Goal: Task Accomplishment & Management: Use online tool/utility

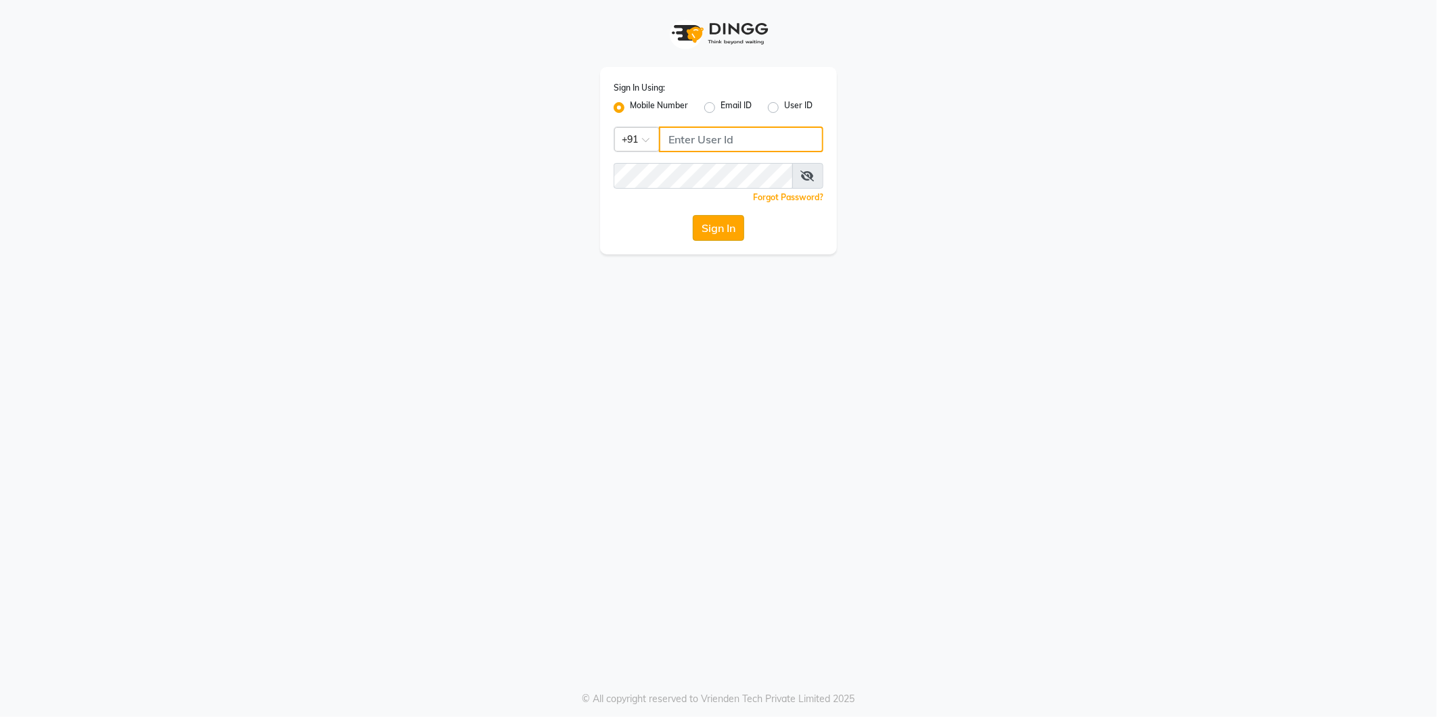
type input "9372078213"
click at [705, 225] on button "Sign In" at bounding box center [718, 228] width 51 height 26
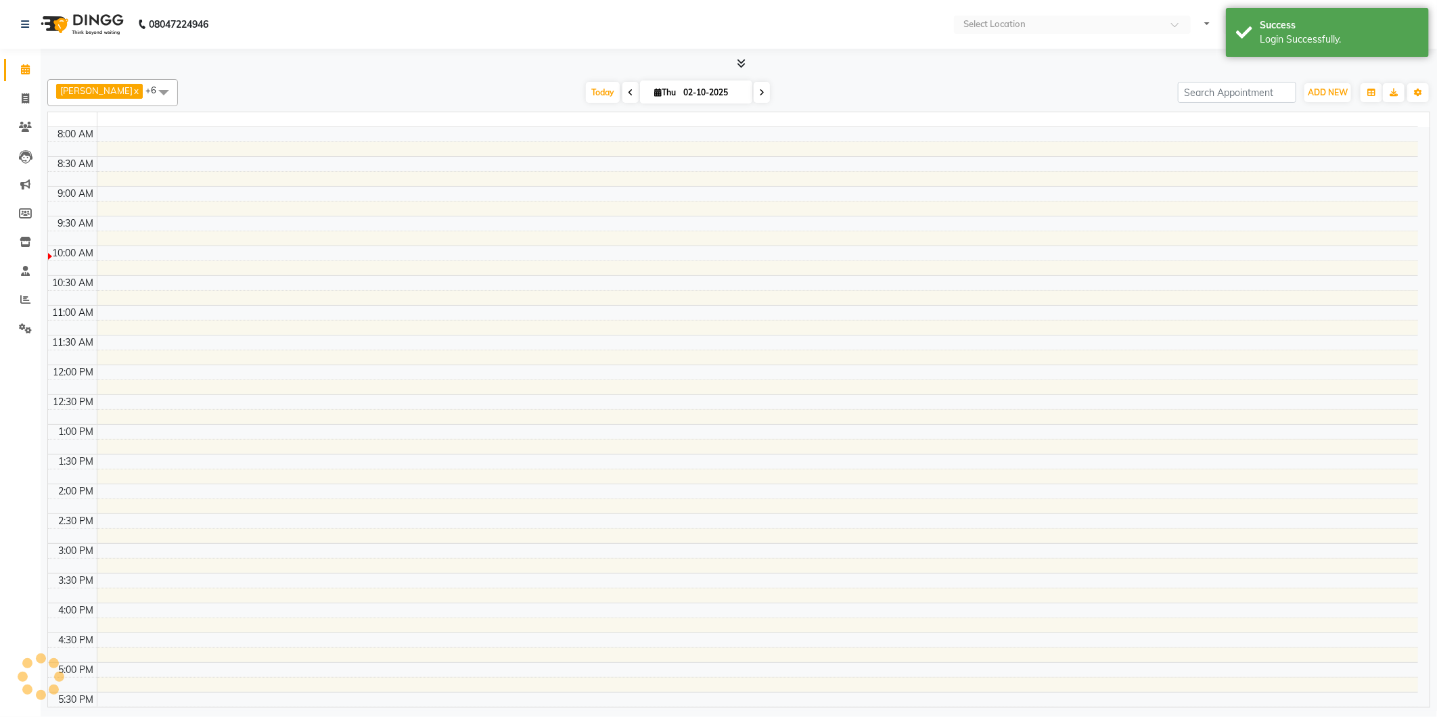
select select "en"
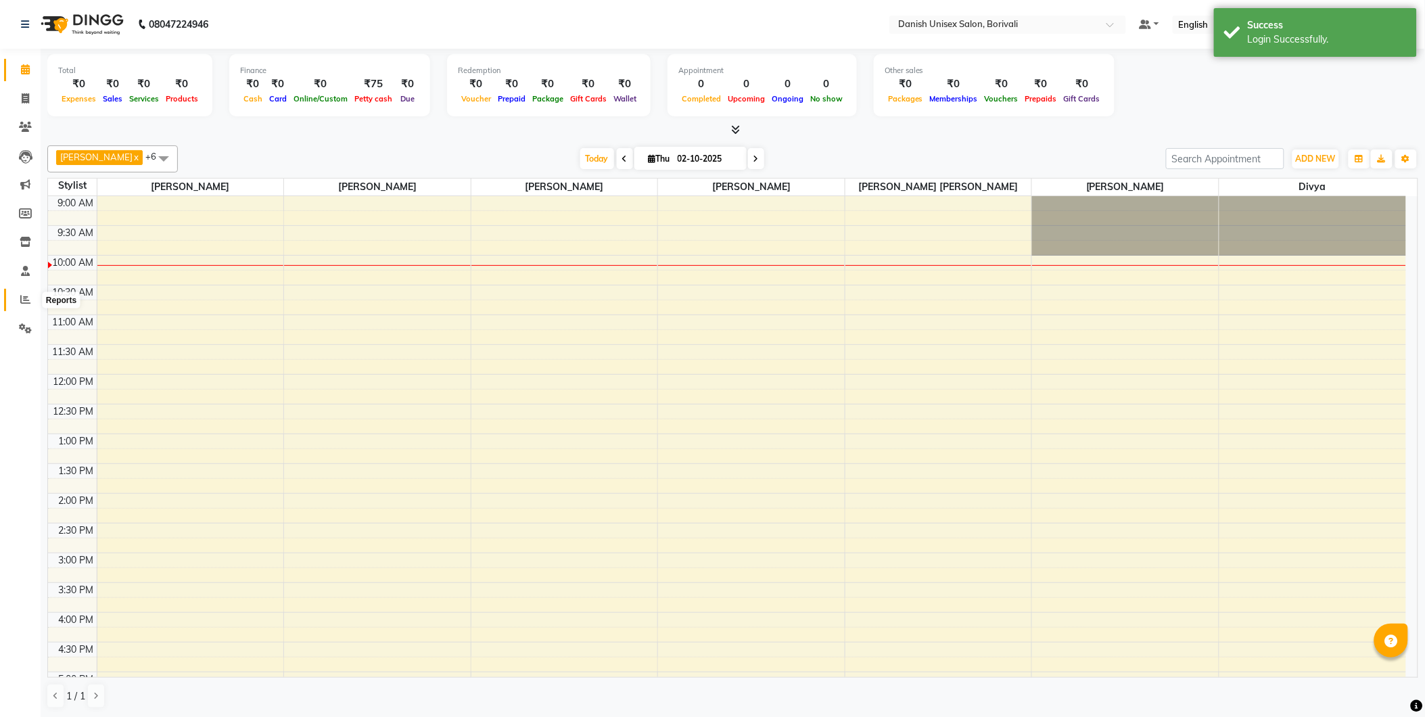
click at [20, 300] on icon at bounding box center [25, 299] width 10 height 10
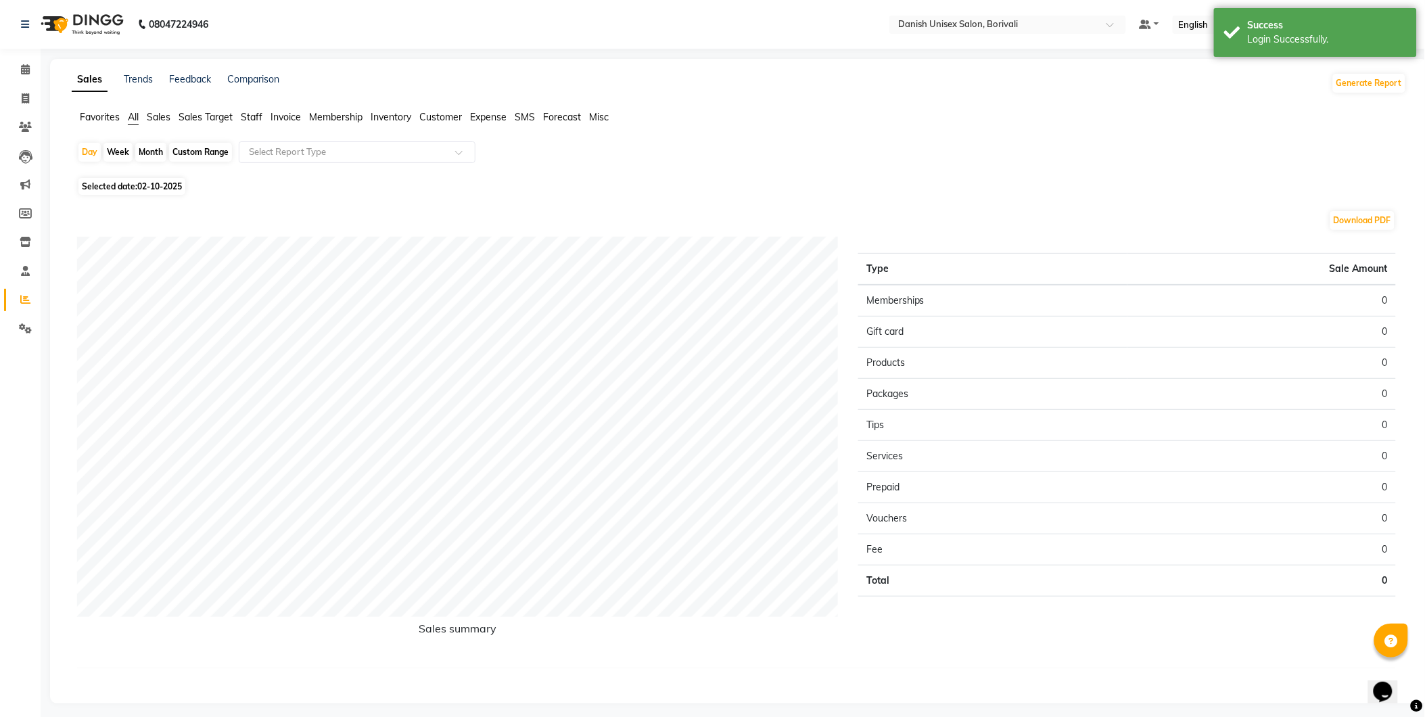
click at [163, 192] on span "Selected date: [DATE]" at bounding box center [131, 186] width 107 height 17
select select "10"
select select "2025"
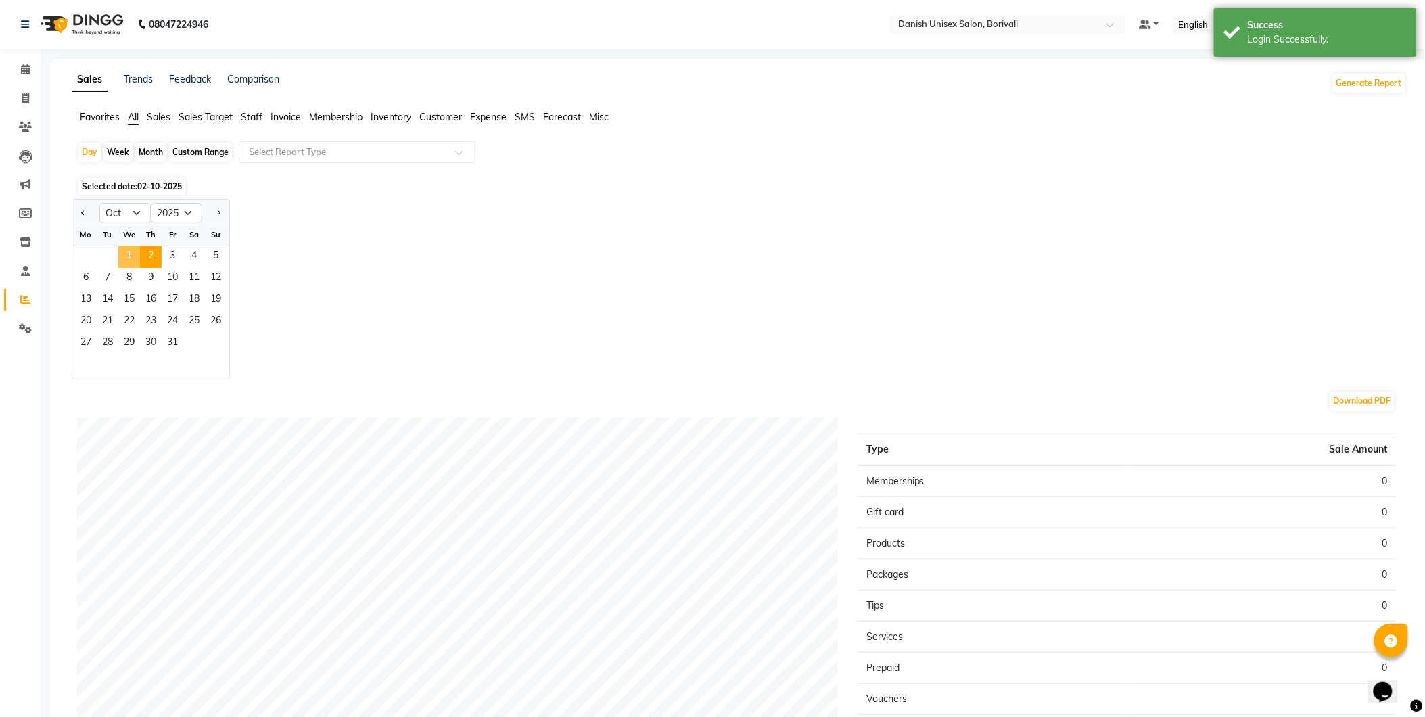
click at [126, 255] on span "1" at bounding box center [129, 257] width 22 height 22
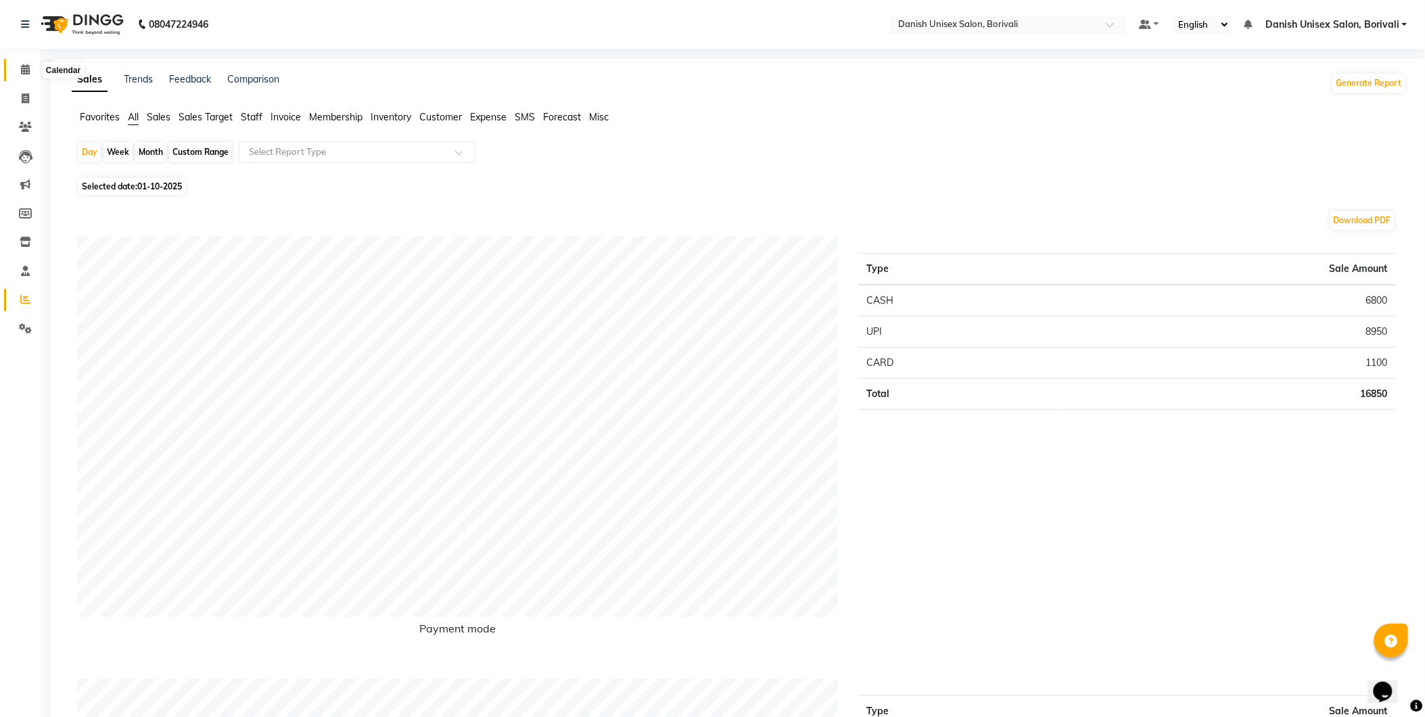
click at [18, 64] on span at bounding box center [26, 70] width 24 height 16
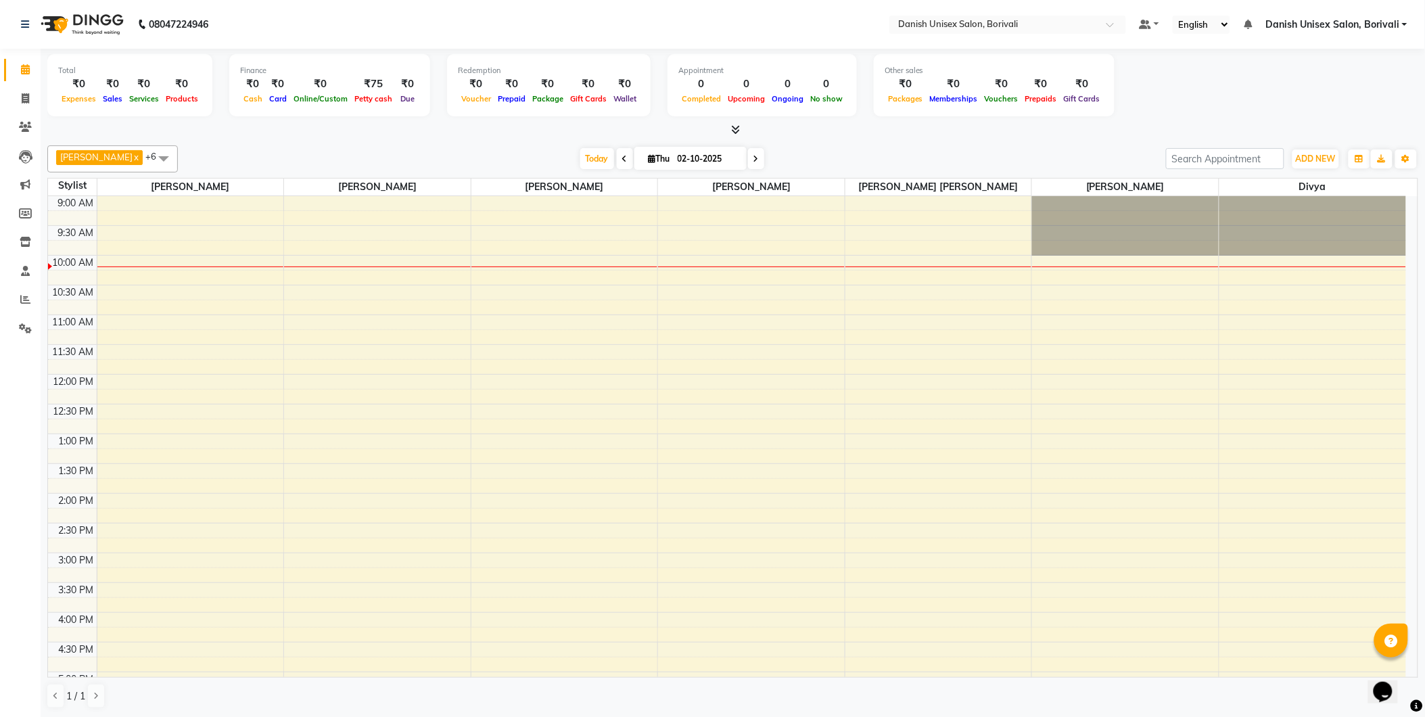
click at [4, 59] on link "Calendar" at bounding box center [20, 70] width 32 height 22
